Goal: Task Accomplishment & Management: Complete application form

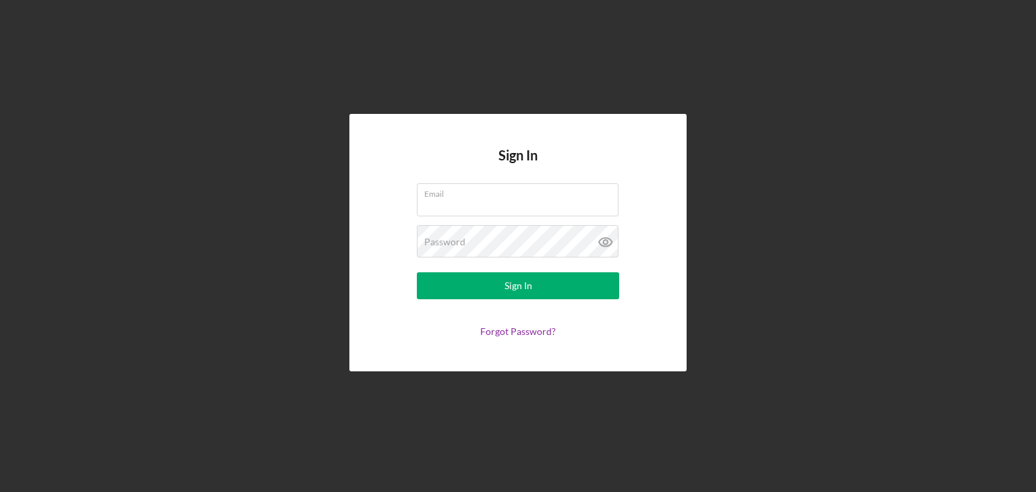
type input "[PERSON_NAME][EMAIL_ADDRESS][DOMAIN_NAME]"
click at [544, 281] on button "Sign In" at bounding box center [518, 285] width 202 height 27
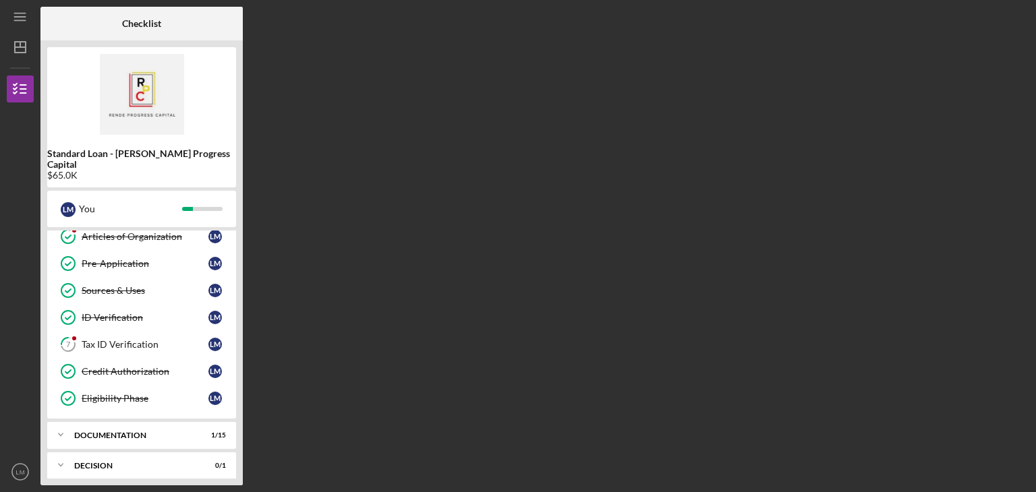
scroll to position [90, 0]
click at [119, 337] on link "7 Tax ID Verification [PERSON_NAME]" at bounding box center [141, 343] width 175 height 27
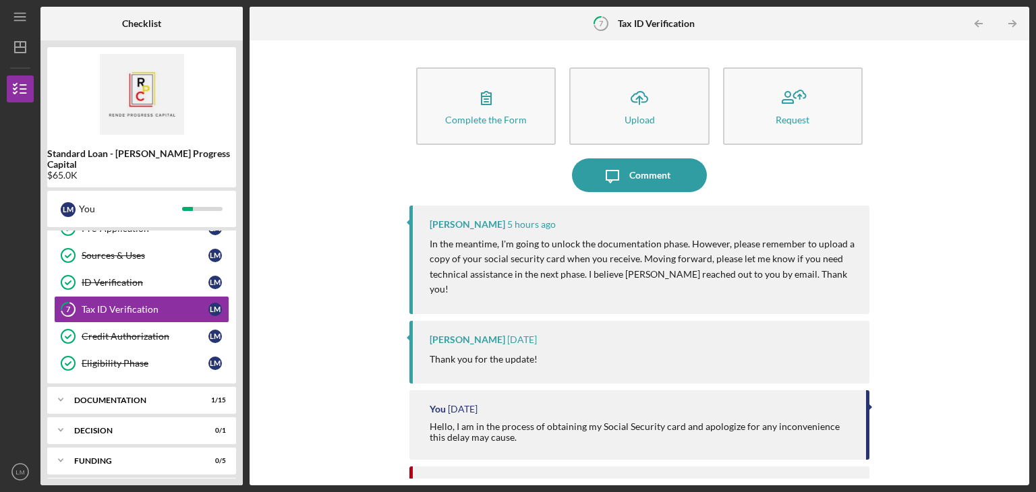
scroll to position [175, 0]
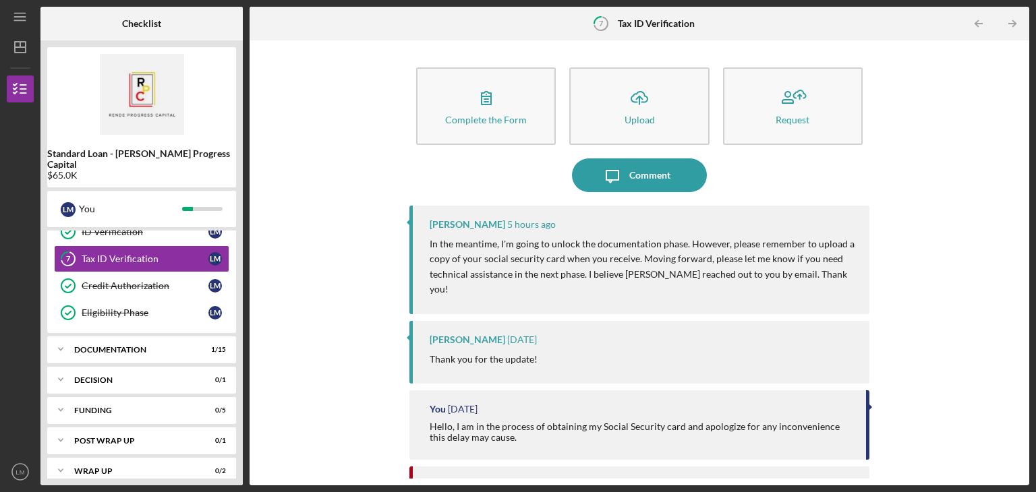
click at [163, 346] on div "Documentation" at bounding box center [133, 350] width 118 height 8
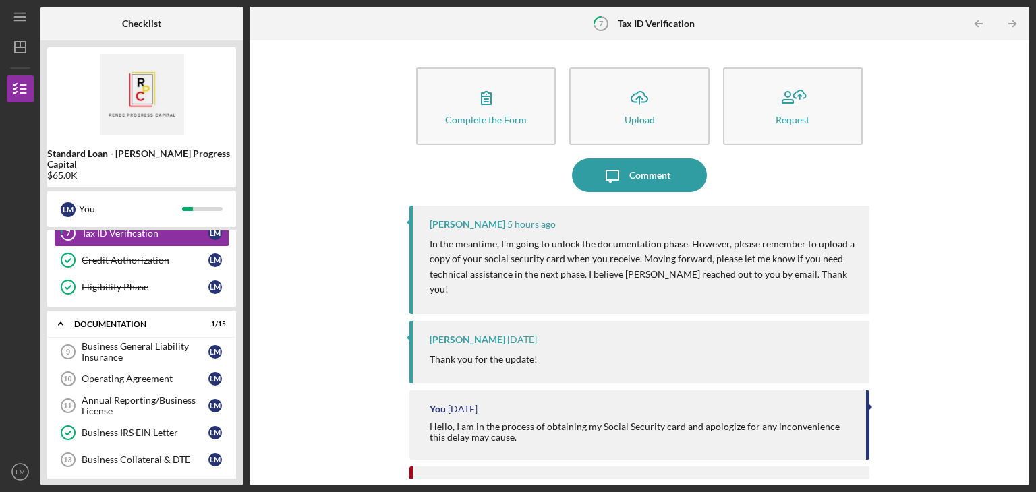
scroll to position [203, 0]
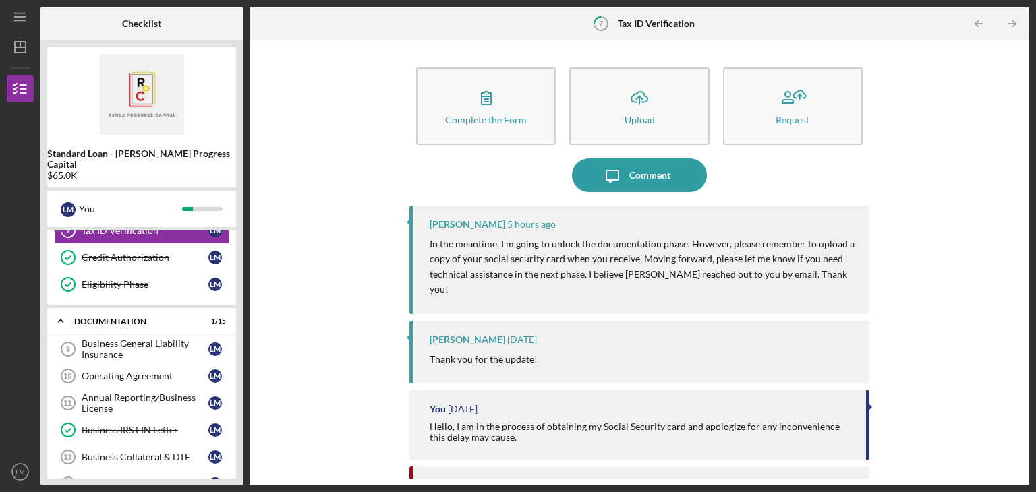
click at [120, 340] on div "Business General Liability Insurance" at bounding box center [145, 350] width 127 height 22
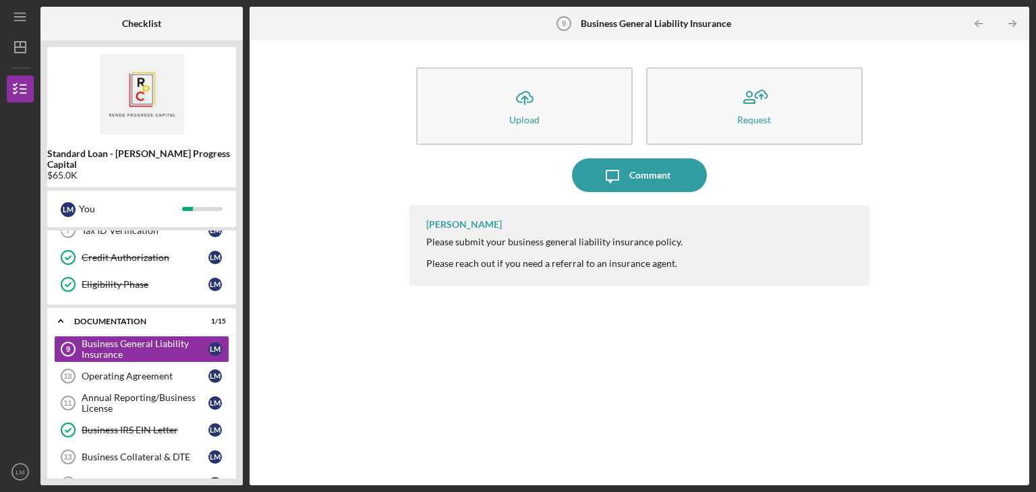
click at [150, 371] on div "Operating Agreement" at bounding box center [145, 376] width 127 height 11
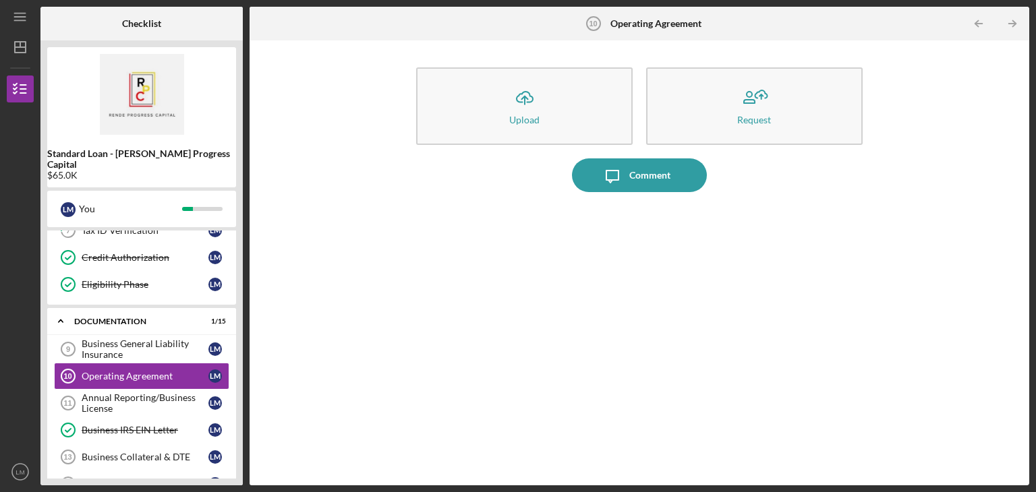
click at [488, 106] on button "Icon/Upload Upload" at bounding box center [524, 106] width 217 height 78
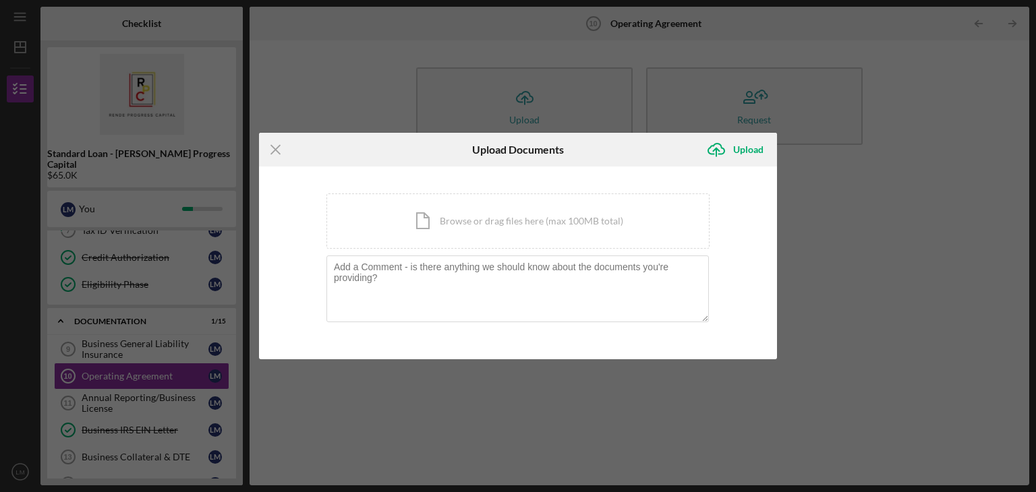
drag, startPoint x: 792, startPoint y: 208, endPoint x: 909, endPoint y: 98, distance: 160.8
click at [909, 98] on div "Icon/Menu Close Upload Documents Icon/Upload Upload You're uploading documents …" at bounding box center [518, 246] width 1036 height 492
click at [277, 145] on icon "Icon/Menu Close" at bounding box center [276, 150] width 34 height 34
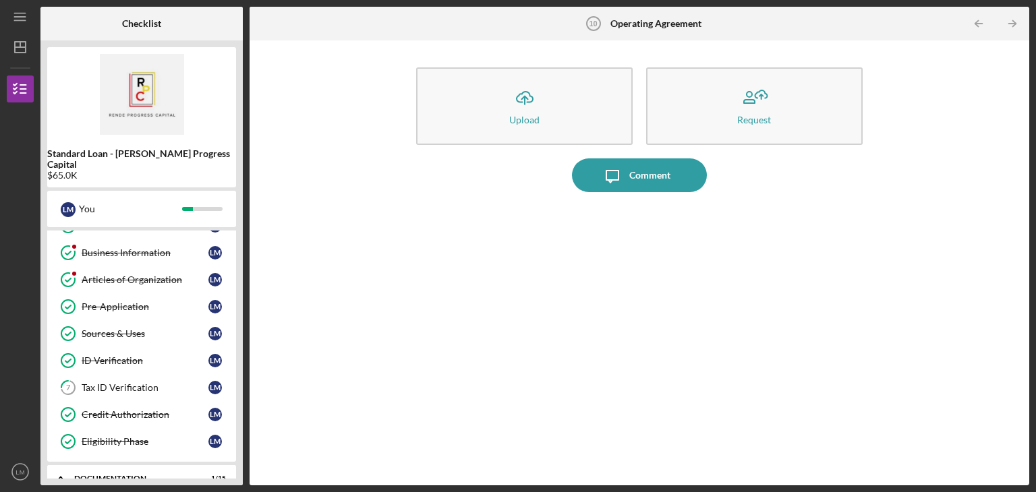
scroll to position [34, 0]
